Goal: Check status: Check status

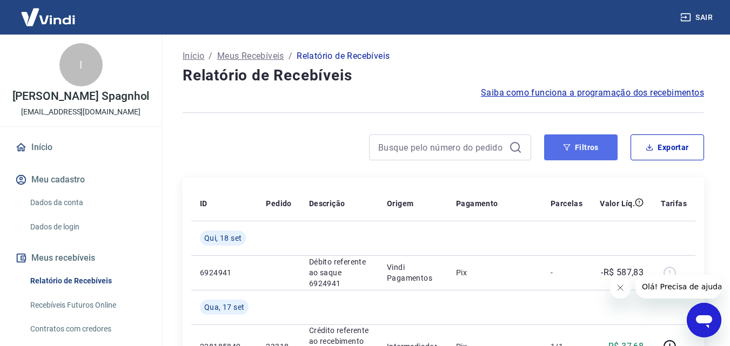
click at [587, 152] on button "Filtros" at bounding box center [580, 148] width 73 height 26
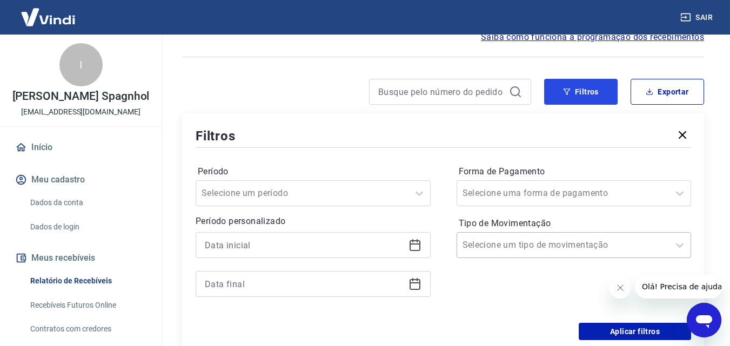
scroll to position [108, 0]
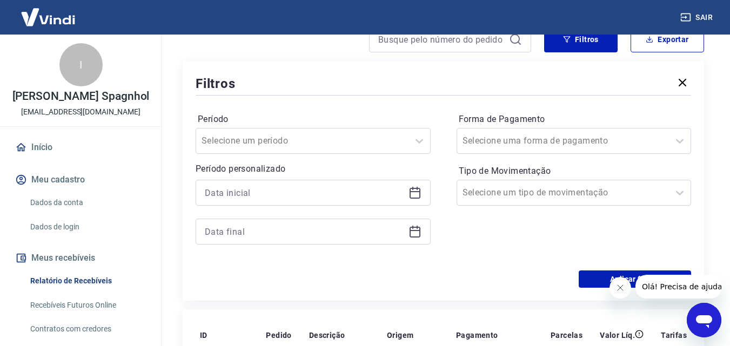
click at [409, 192] on icon at bounding box center [414, 192] width 13 height 13
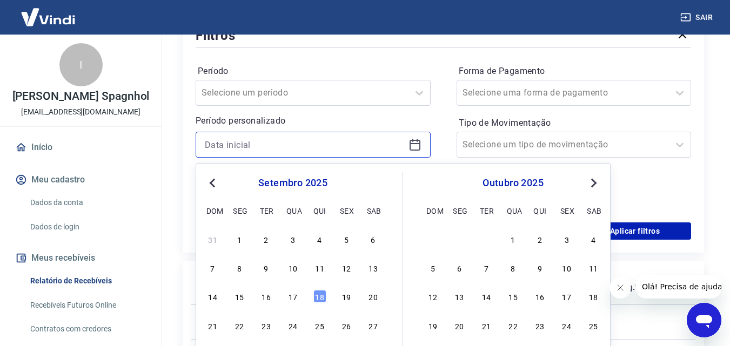
scroll to position [216, 0]
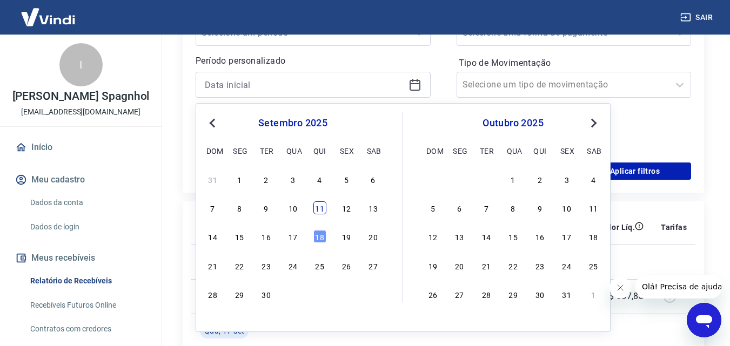
click at [314, 211] on div "11" at bounding box center [319, 208] width 13 height 13
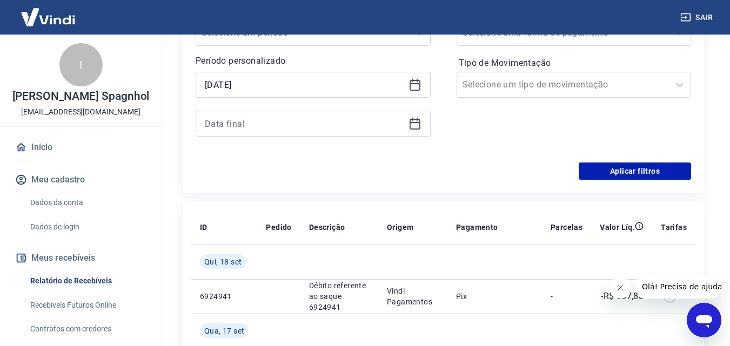
type input "[DATE]"
click at [413, 123] on icon at bounding box center [415, 122] width 11 height 1
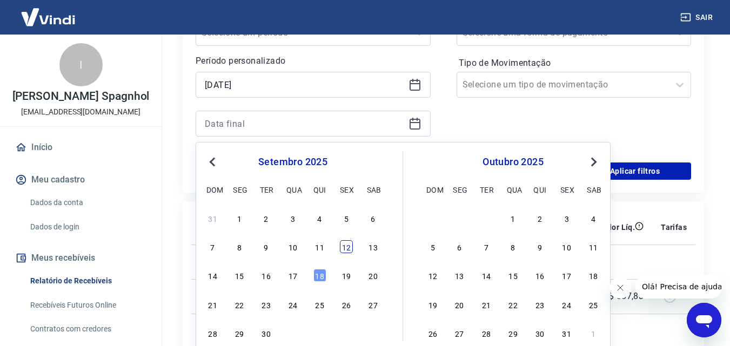
click at [352, 249] on div "12" at bounding box center [346, 246] width 13 height 13
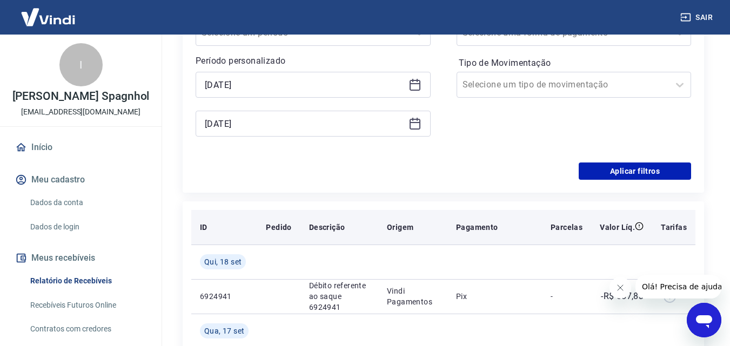
type input "[DATE]"
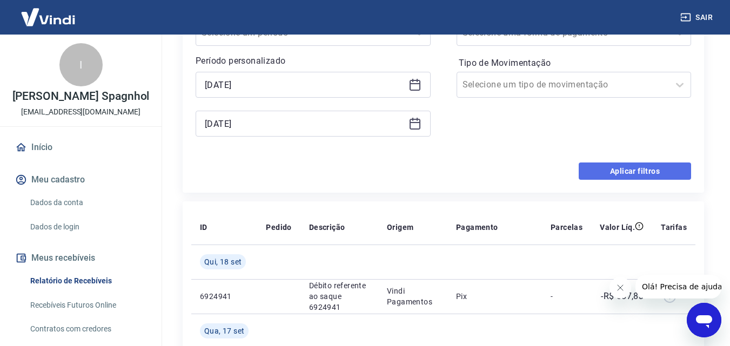
click at [629, 177] on button "Aplicar filtros" at bounding box center [635, 171] width 112 height 17
